Goal: Find specific page/section: Find specific page/section

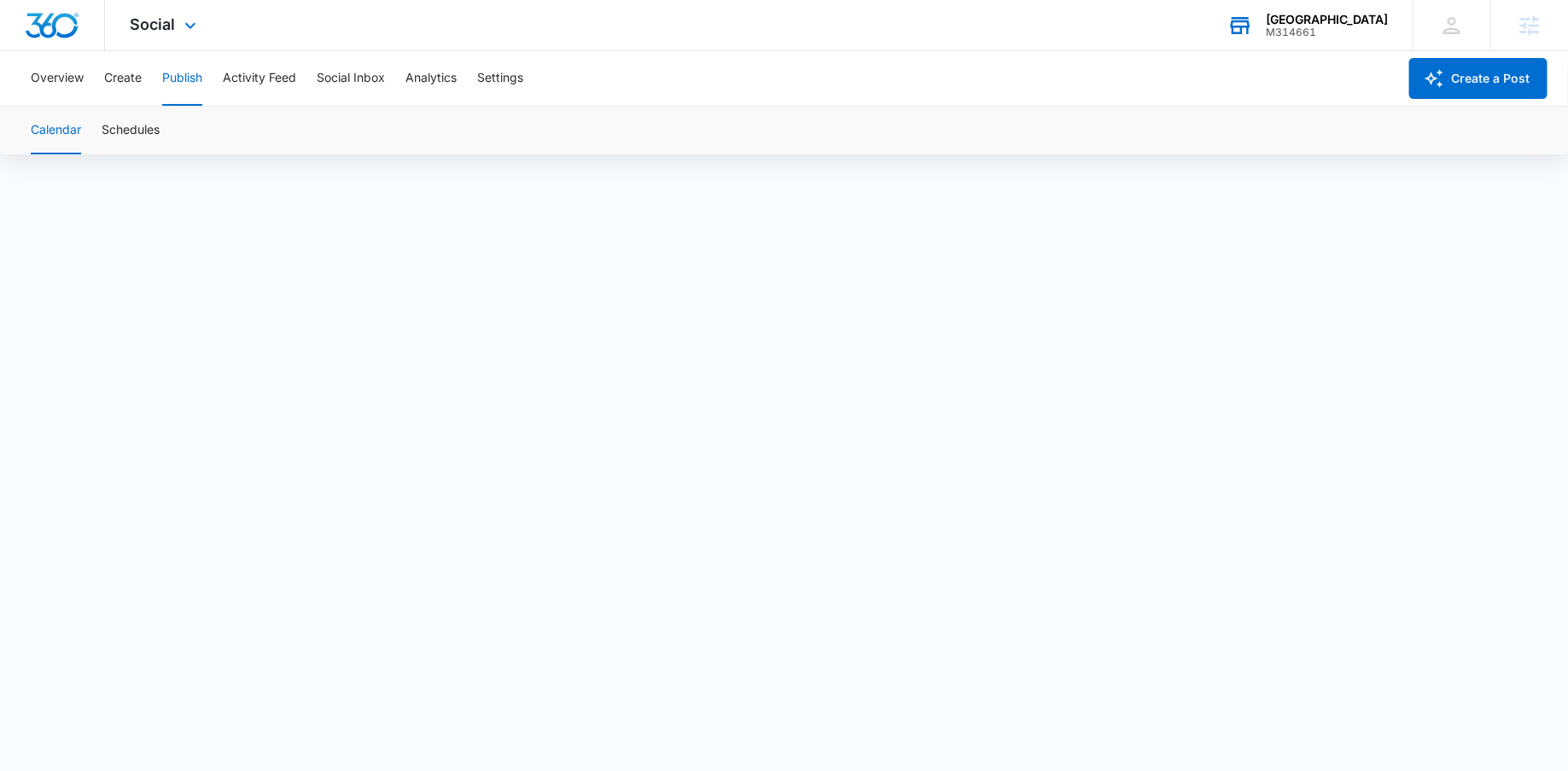
click at [1337, 27] on div "Tri City M314661 Your Accounts View All" at bounding box center [1307, 25] width 211 height 50
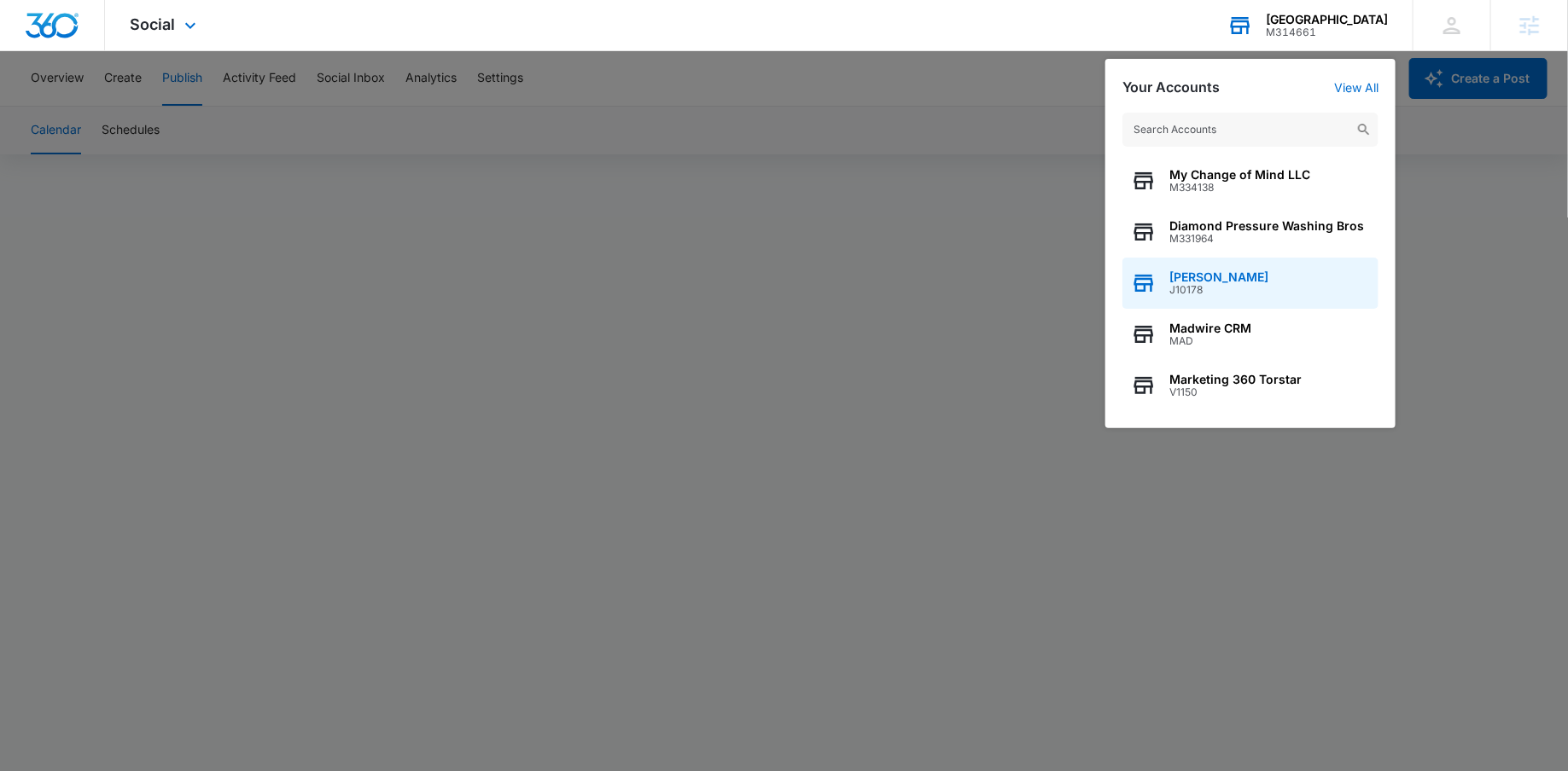
click at [1212, 279] on span "[PERSON_NAME]" at bounding box center [1219, 278] width 99 height 13
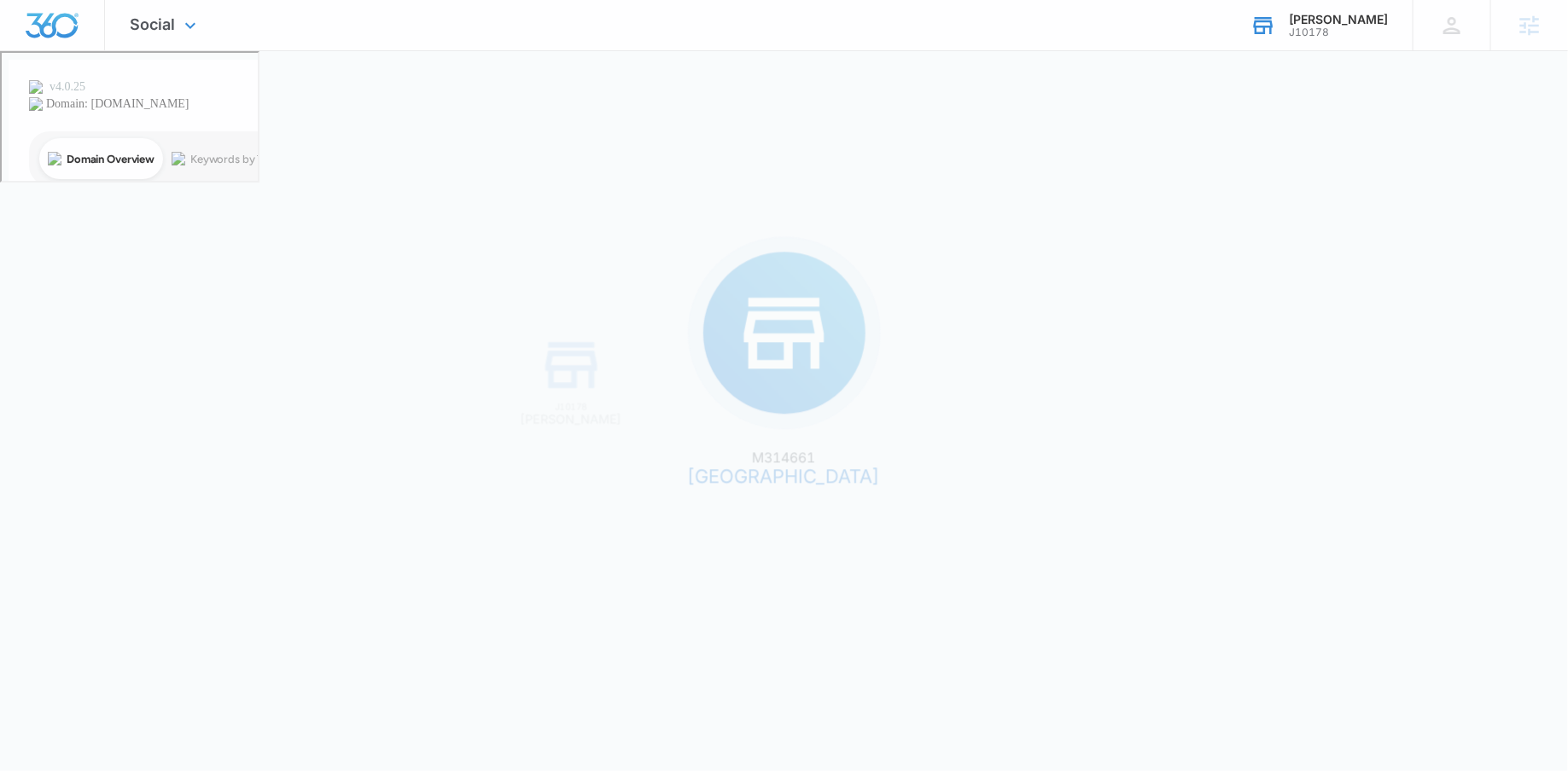
click at [1212, 279] on div "M314661 Tri City J10178 [PERSON_NAME]" at bounding box center [784, 385] width 1568 height 771
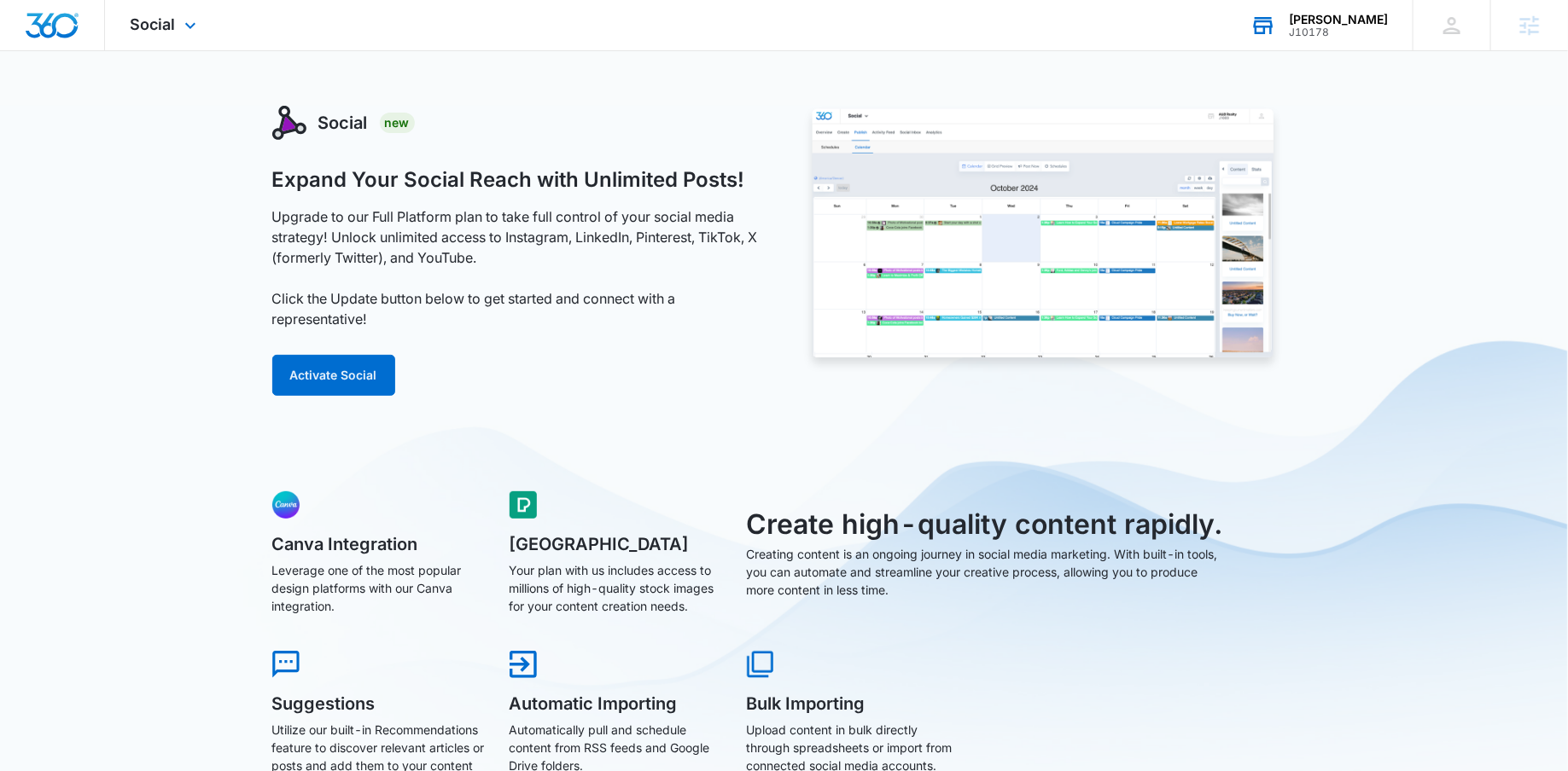
click at [168, 12] on div "Social Apps Reputation Websites Forms CRM Email Social Shop Scheduling Payments…" at bounding box center [165, 25] width 121 height 50
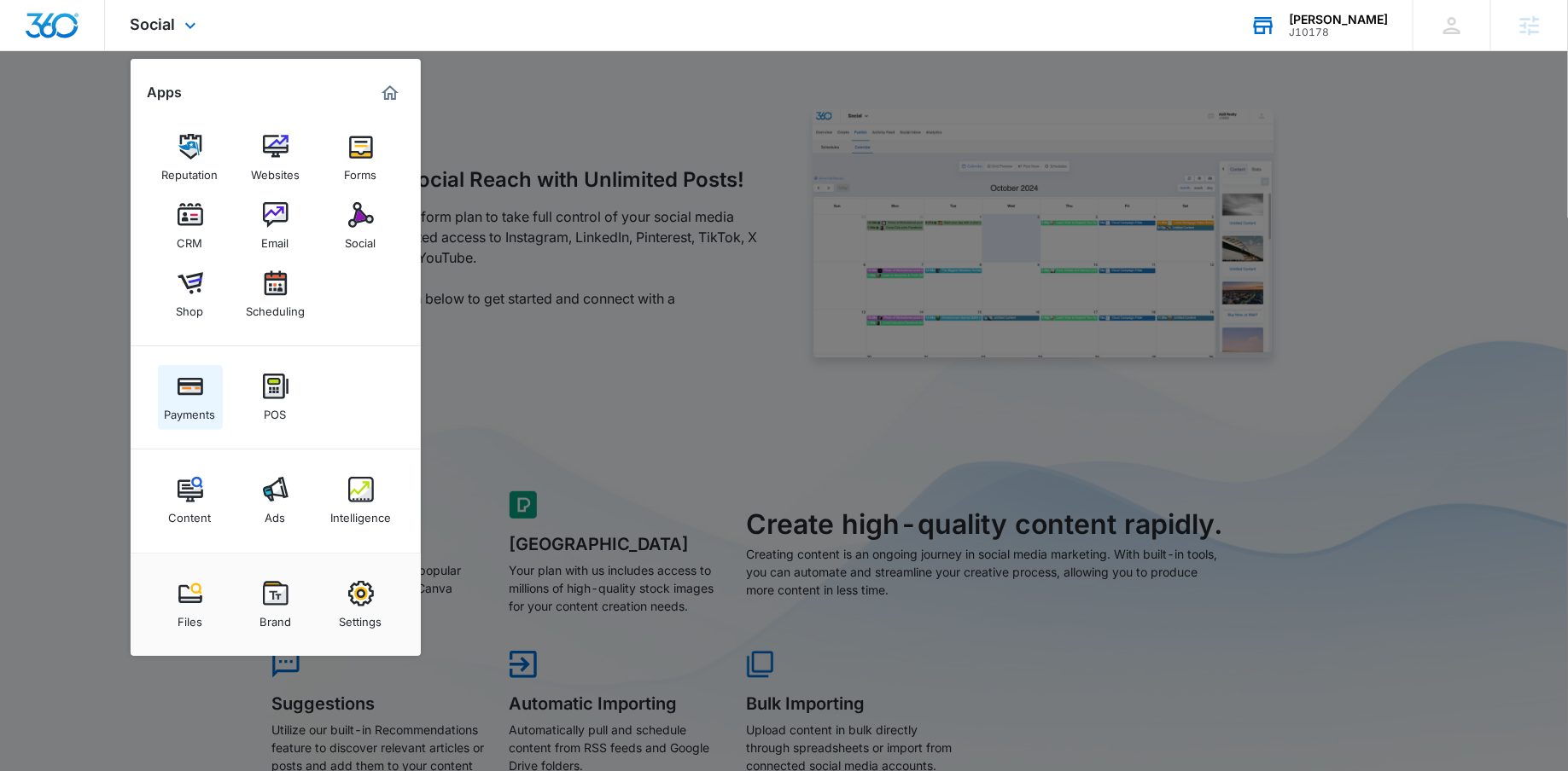
click at [178, 416] on div "Payments" at bounding box center [190, 410] width 51 height 22
